Goal: Task Accomplishment & Management: Manage account settings

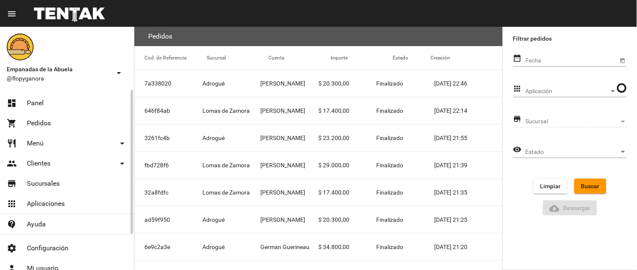
click at [54, 97] on link "dashboard Panel" at bounding box center [67, 103] width 134 height 20
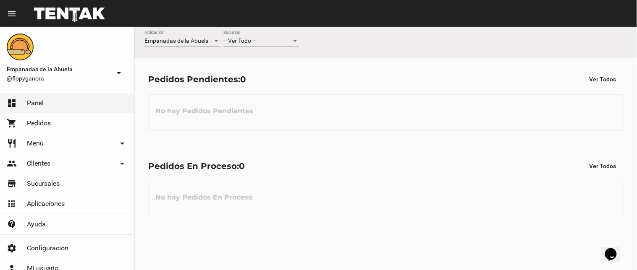
click at [255, 40] on span "-- Ver Todo --" at bounding box center [239, 40] width 32 height 7
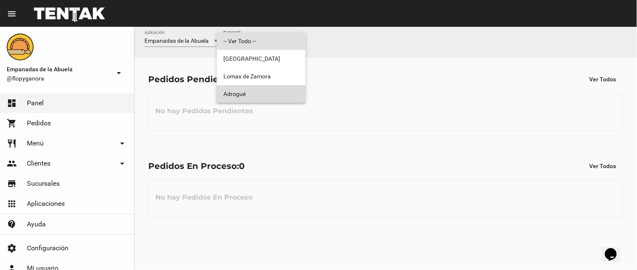
drag, startPoint x: 251, startPoint y: 101, endPoint x: 405, endPoint y: 62, distance: 158.9
click at [252, 101] on span "Adrogué" at bounding box center [261, 94] width 76 height 18
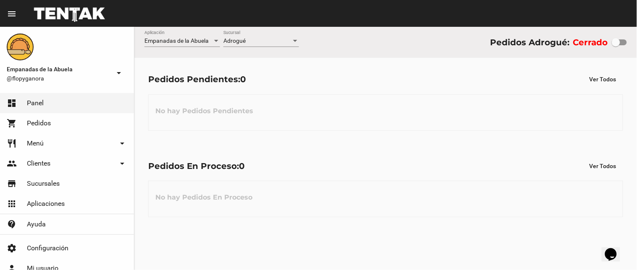
drag, startPoint x: 611, startPoint y: 40, endPoint x: 624, endPoint y: 39, distance: 13.0
click at [624, 39] on div "Cerrado" at bounding box center [600, 42] width 54 height 13
drag, startPoint x: 619, startPoint y: 42, endPoint x: 627, endPoint y: 44, distance: 8.9
click at [620, 44] on div at bounding box center [615, 42] width 8 height 8
checkbox input "true"
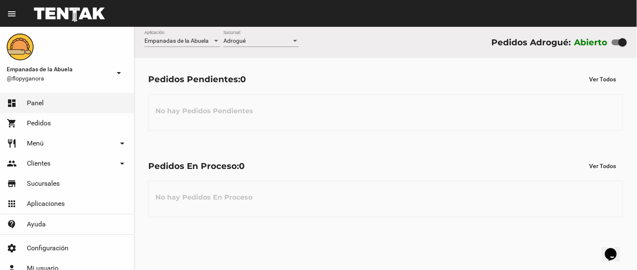
click at [267, 32] on div "Adrogué Sucursal" at bounding box center [261, 39] width 76 height 16
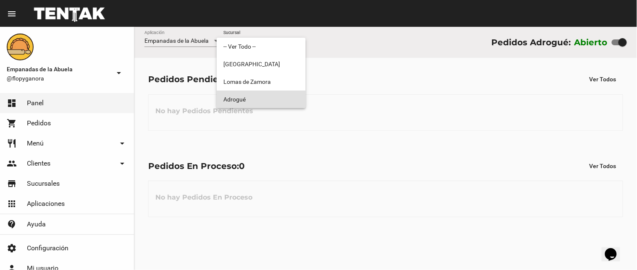
click at [240, 91] on span "Adrogué" at bounding box center [261, 100] width 76 height 18
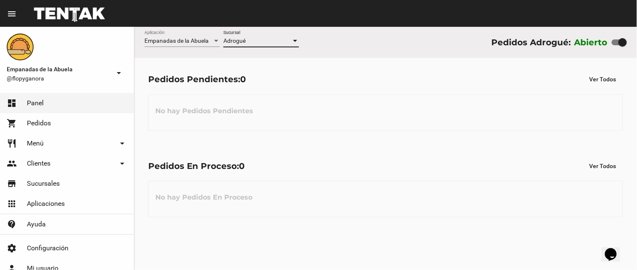
click at [240, 36] on div "Adrogué Sucursal" at bounding box center [261, 39] width 76 height 16
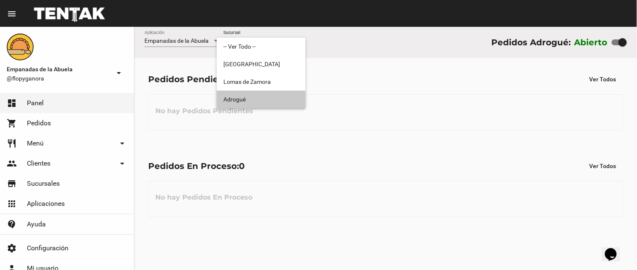
drag, startPoint x: 238, startPoint y: 95, endPoint x: 198, endPoint y: 206, distance: 117.9
click at [238, 96] on span "Adrogué" at bounding box center [261, 100] width 76 height 18
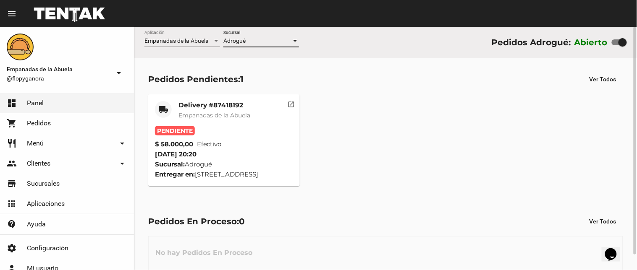
click at [208, 104] on mat-card-title "Delivery #87418192" at bounding box center [214, 105] width 72 height 8
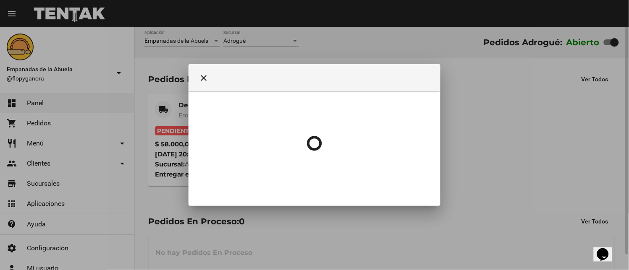
click at [209, 108] on div at bounding box center [314, 143] width 232 height 105
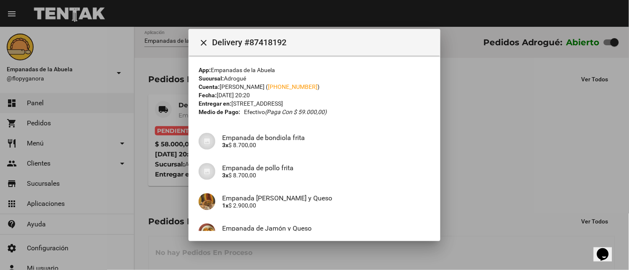
scroll to position [216, 0]
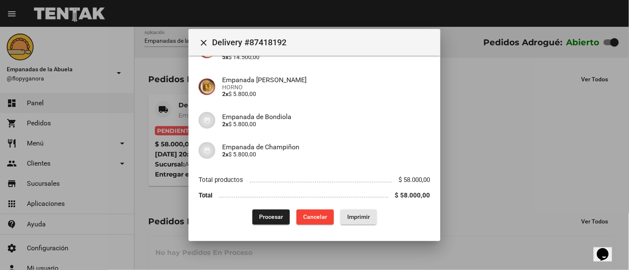
click at [359, 211] on button "Imprimir" at bounding box center [358, 217] width 36 height 15
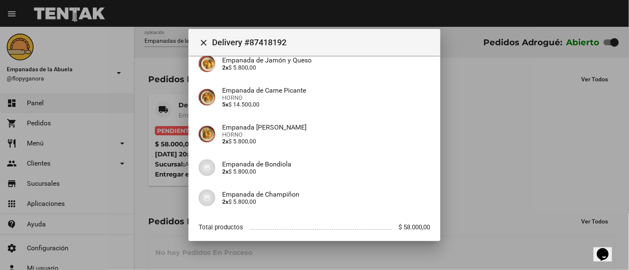
scroll to position [216, 0]
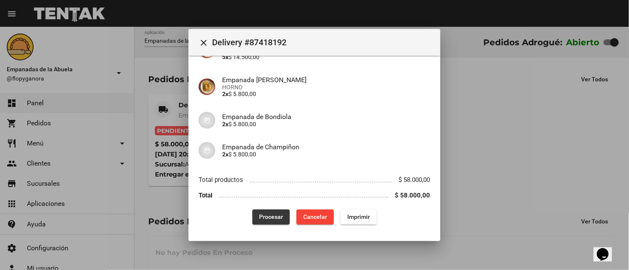
drag, startPoint x: 256, startPoint y: 213, endPoint x: 235, endPoint y: 254, distance: 46.4
click at [259, 214] on span "Procesar" at bounding box center [271, 217] width 24 height 7
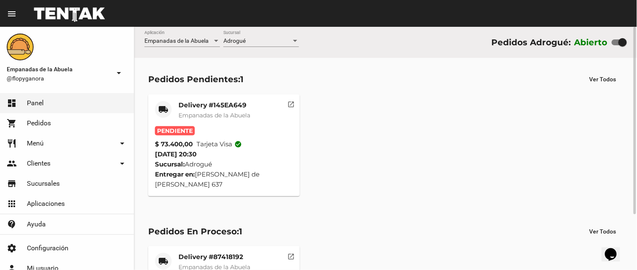
click at [193, 107] on mat-card-title "Delivery #145EA649" at bounding box center [214, 105] width 72 height 8
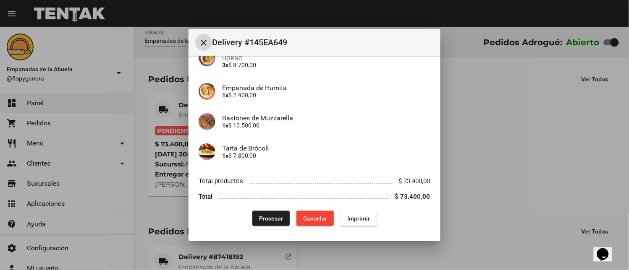
scroll to position [155, 0]
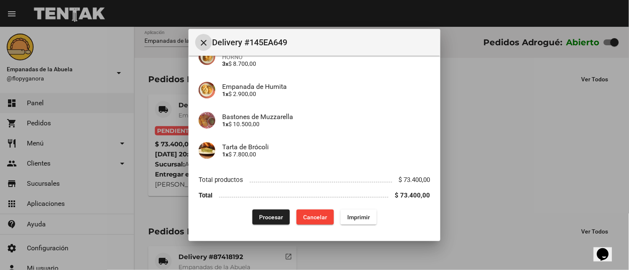
drag, startPoint x: 347, startPoint y: 218, endPoint x: 292, endPoint y: 209, distance: 55.7
click at [348, 218] on span "Imprimir" at bounding box center [358, 217] width 23 height 7
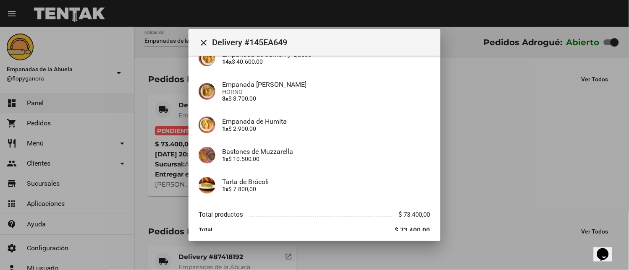
scroll to position [155, 0]
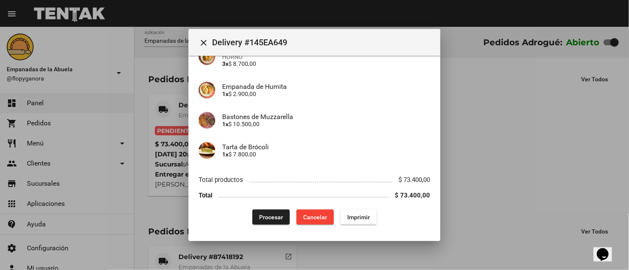
drag, startPoint x: 260, startPoint y: 213, endPoint x: 207, endPoint y: 216, distance: 53.0
click at [260, 214] on button "Procesar" at bounding box center [270, 217] width 37 height 15
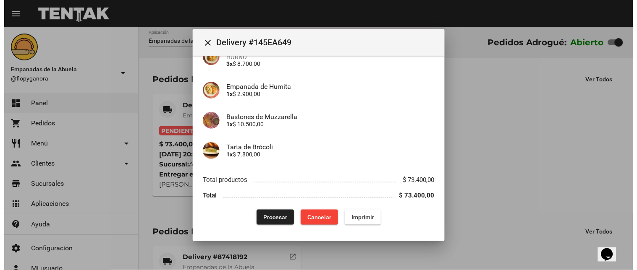
scroll to position [0, 0]
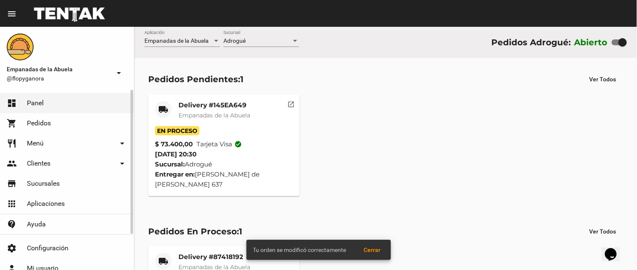
click at [35, 141] on span "Menú" at bounding box center [35, 143] width 17 height 8
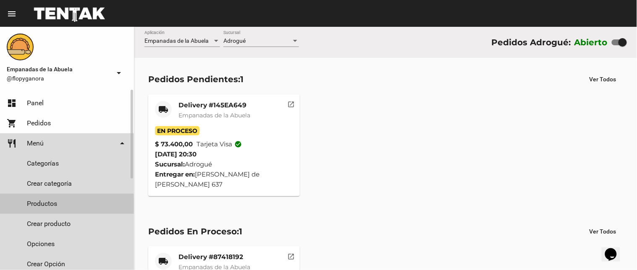
click at [41, 204] on link "Productos" at bounding box center [67, 204] width 134 height 20
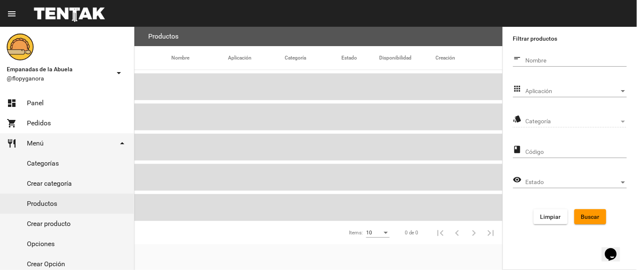
click at [540, 93] on span "Aplicación" at bounding box center [572, 91] width 94 height 7
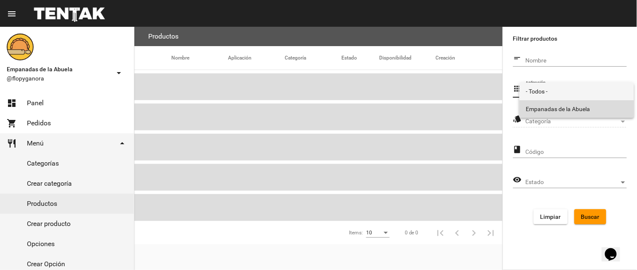
click at [541, 102] on span "Empanadas de la Abuela" at bounding box center [576, 109] width 101 height 18
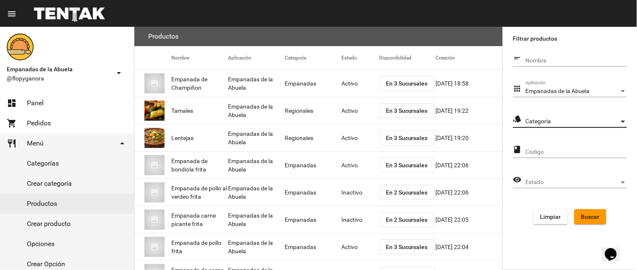
click at [548, 122] on span "Categoría" at bounding box center [572, 121] width 94 height 7
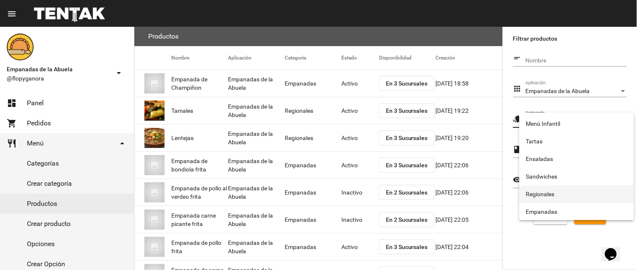
scroll to position [139, 0]
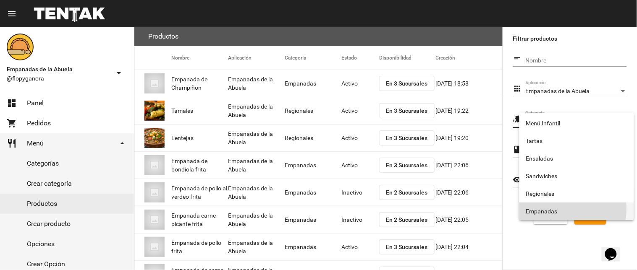
drag, startPoint x: 547, startPoint y: 209, endPoint x: 556, endPoint y: 209, distance: 8.4
click at [548, 209] on span "Empanadas" at bounding box center [576, 212] width 101 height 18
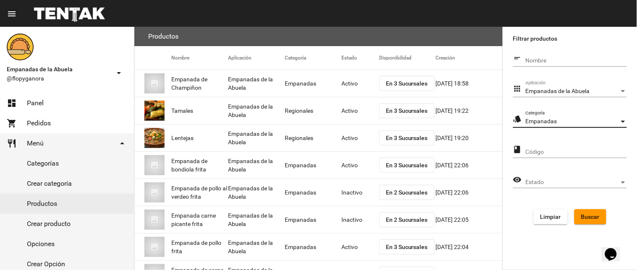
click at [586, 211] on button "Buscar" at bounding box center [590, 216] width 32 height 15
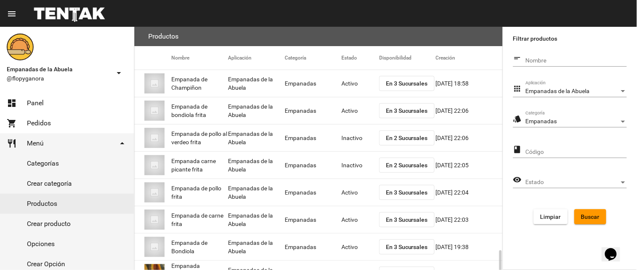
scroll to position [136, 0]
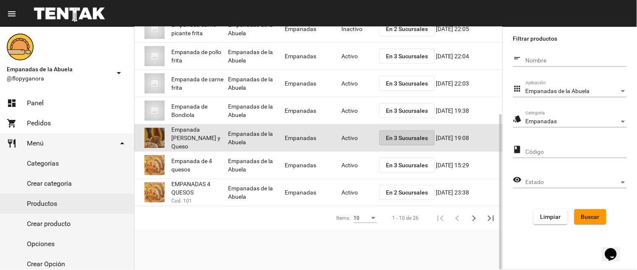
click at [431, 136] on button "En 3 Sucursales" at bounding box center [406, 138] width 55 height 15
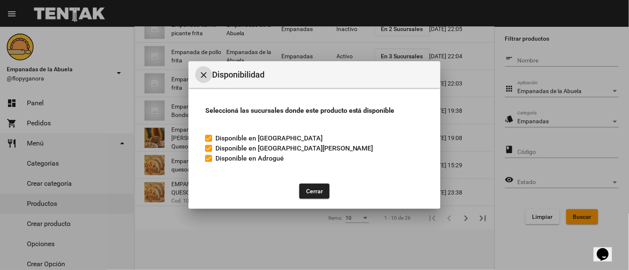
click at [213, 161] on label "Disponible en Adrogué" at bounding box center [244, 159] width 78 height 10
click at [209, 162] on input "Disponible en Adrogué" at bounding box center [208, 162] width 0 height 0
checkbox input "false"
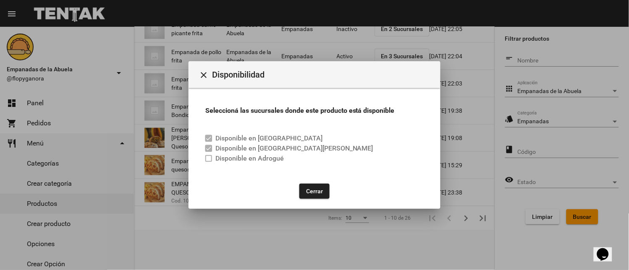
drag, startPoint x: 308, startPoint y: 193, endPoint x: 316, endPoint y: 169, distance: 26.0
click at [309, 193] on button "Cerrar" at bounding box center [314, 191] width 30 height 15
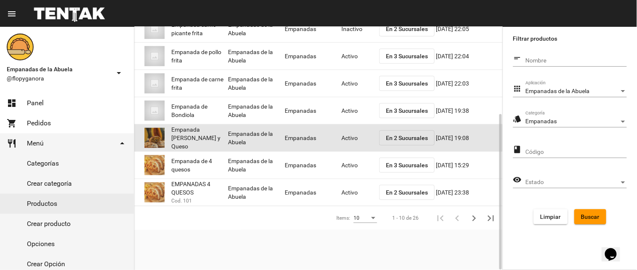
click at [350, 138] on mat-cell "Activo" at bounding box center [360, 138] width 38 height 27
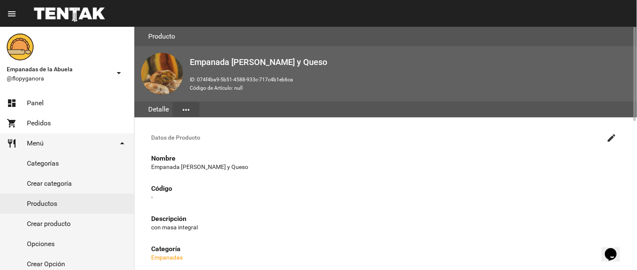
click at [612, 136] on mat-icon "create" at bounding box center [611, 138] width 10 height 10
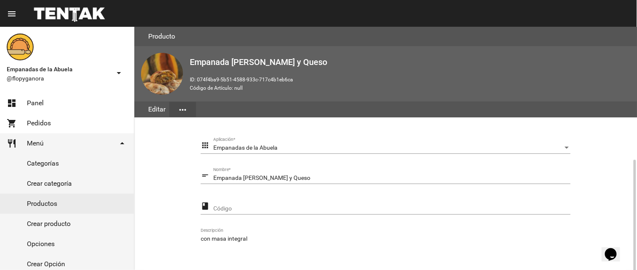
scroll to position [171, 0]
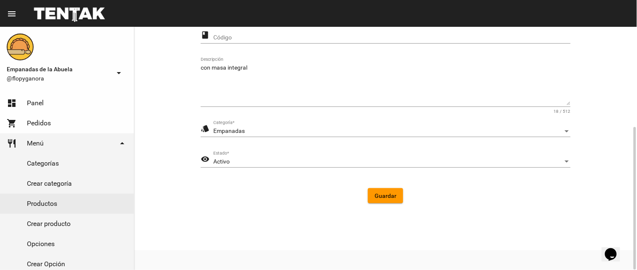
click at [245, 156] on div "Activo Estado *" at bounding box center [391, 159] width 357 height 16
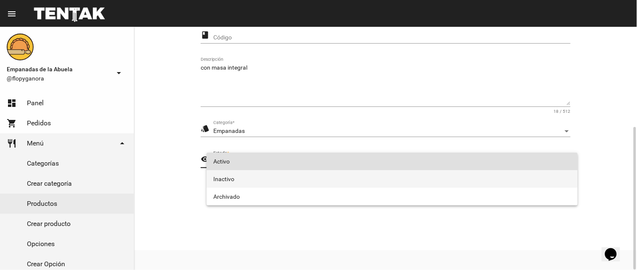
click at [255, 176] on span "Inactivo" at bounding box center [392, 179] width 358 height 18
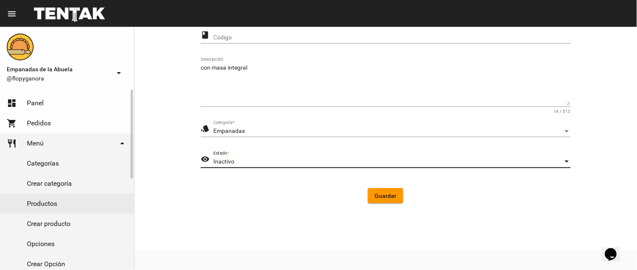
drag, startPoint x: 376, startPoint y: 195, endPoint x: 57, endPoint y: 99, distance: 332.8
click at [376, 195] on span "Guardar" at bounding box center [385, 196] width 22 height 7
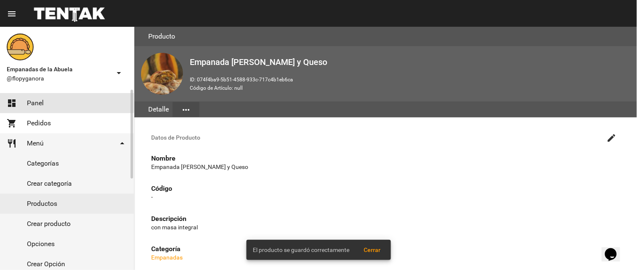
click at [11, 97] on link "dashboard Panel" at bounding box center [67, 103] width 134 height 20
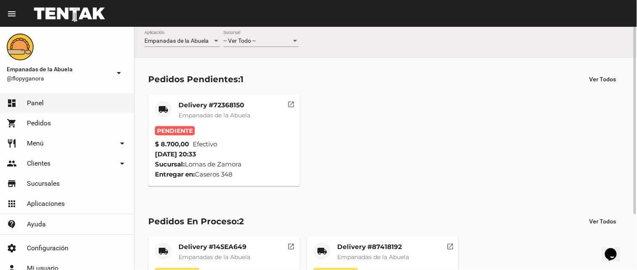
click at [217, 112] on span "Empanadas de la Abuela" at bounding box center [214, 116] width 72 height 8
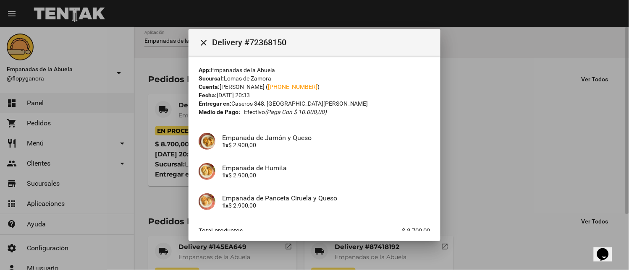
click at [477, 158] on div at bounding box center [314, 135] width 629 height 270
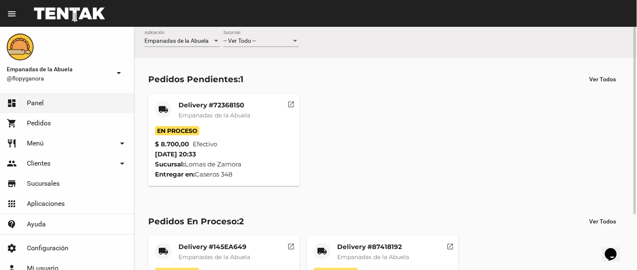
click at [397, 151] on div "local_shipping Delivery #72368150 Empanadas de la Abuela En Proceso $ 8.700,00 …" at bounding box center [385, 140] width 482 height 99
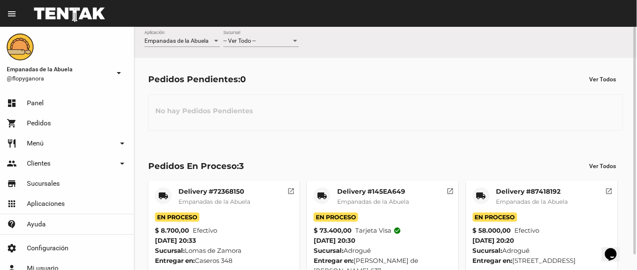
click at [255, 51] on div "-- Ver Todo -- Sucursal" at bounding box center [261, 43] width 76 height 24
click at [254, 44] on span "-- Ver Todo --" at bounding box center [239, 40] width 32 height 7
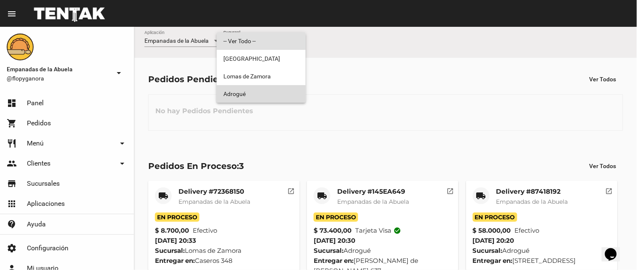
click at [262, 101] on span "Adrogué" at bounding box center [261, 94] width 76 height 18
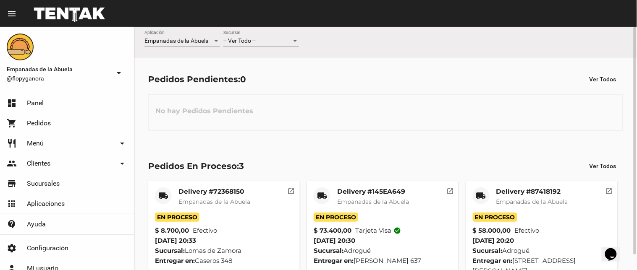
click at [251, 41] on span "-- Ver Todo --" at bounding box center [239, 40] width 32 height 7
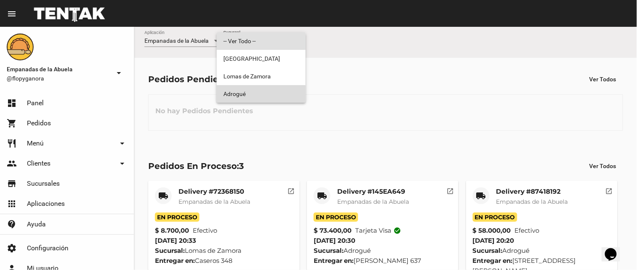
click at [252, 99] on span "Adrogué" at bounding box center [261, 94] width 76 height 18
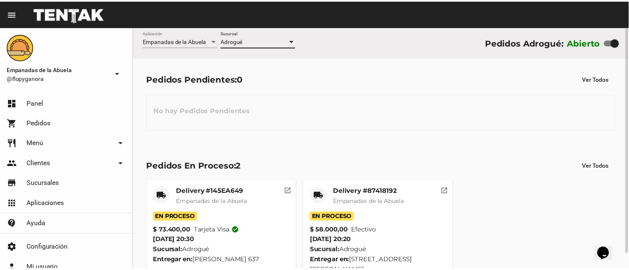
scroll to position [16, 0]
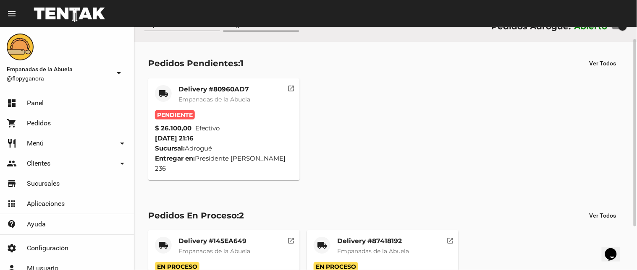
click at [250, 103] on mat-card-subtitle "Empanadas de la Abuela" at bounding box center [214, 99] width 72 height 8
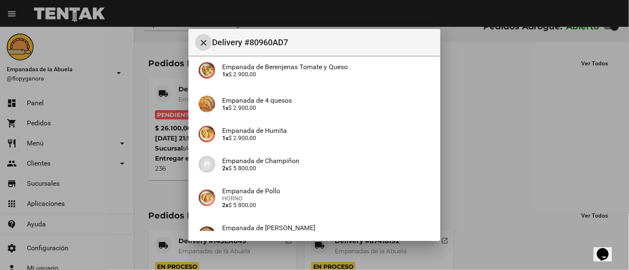
scroll to position [192, 0]
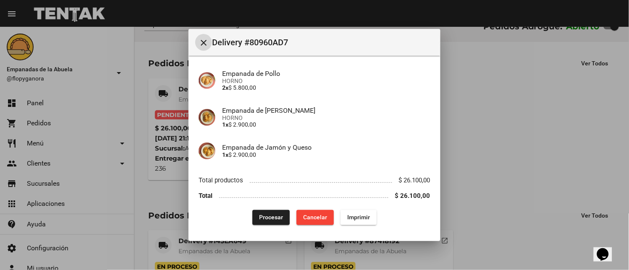
click at [359, 220] on span "Imprimir" at bounding box center [358, 217] width 23 height 7
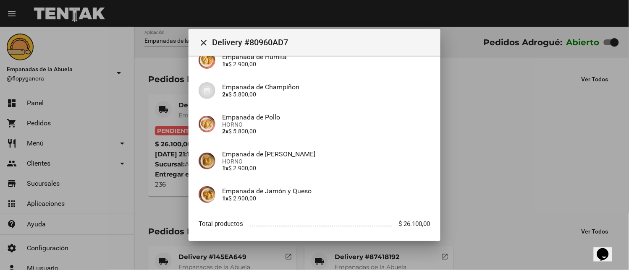
scroll to position [192, 0]
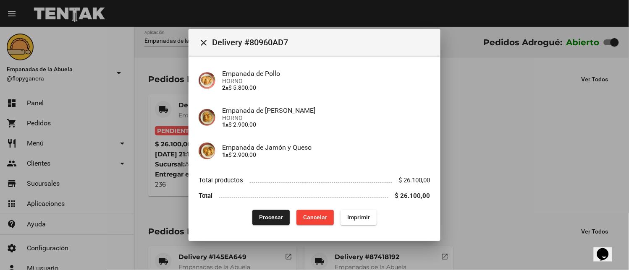
click at [262, 216] on span "Procesar" at bounding box center [271, 217] width 24 height 7
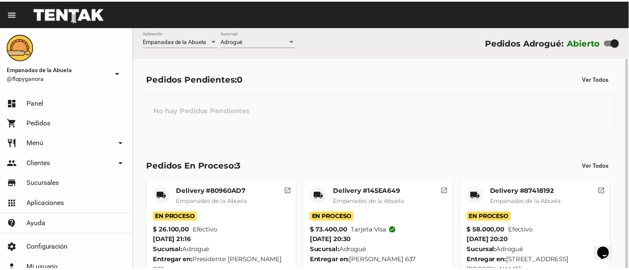
scroll to position [16, 0]
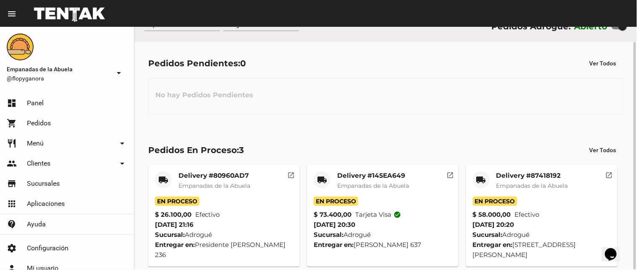
click at [483, 180] on mat-icon "local_shipping" at bounding box center [481, 180] width 10 height 10
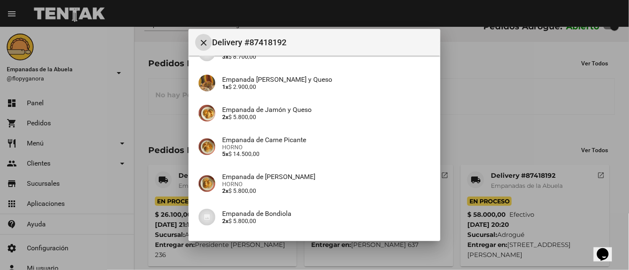
scroll to position [216, 0]
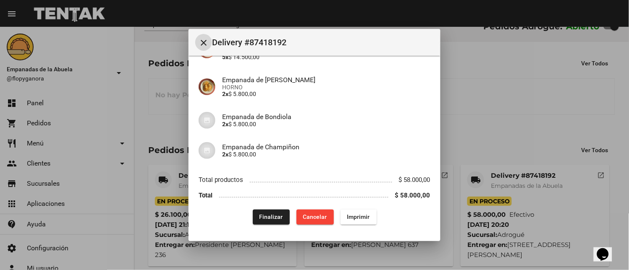
click at [267, 216] on span "Finalizar" at bounding box center [271, 217] width 24 height 7
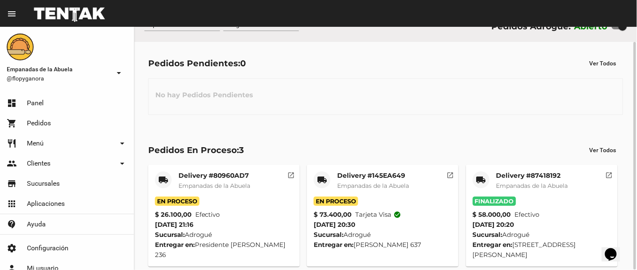
click at [321, 178] on mat-icon "local_shipping" at bounding box center [322, 180] width 10 height 10
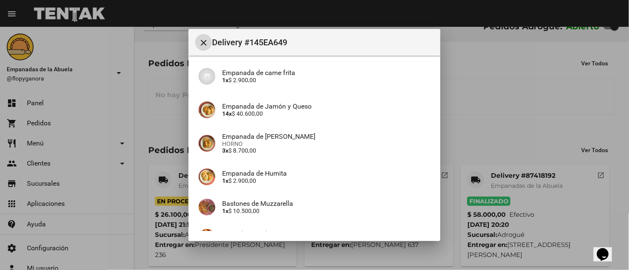
scroll to position [155, 0]
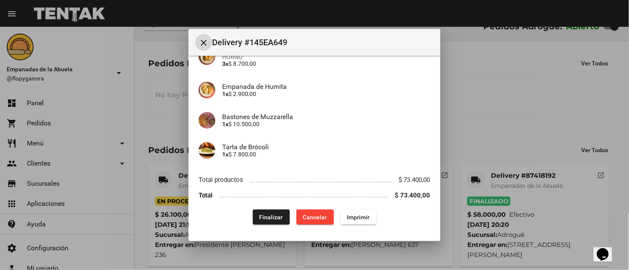
click at [266, 219] on span "Finalizar" at bounding box center [271, 217] width 24 height 7
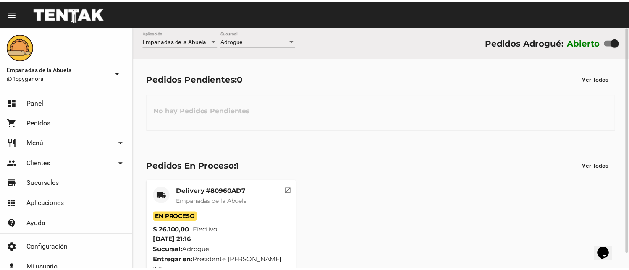
scroll to position [16, 0]
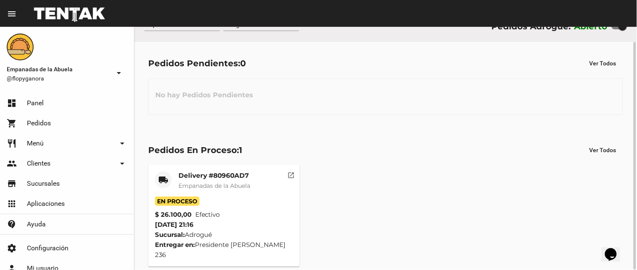
click at [211, 182] on mat-card-subtitle "Empanadas de la Abuela" at bounding box center [214, 186] width 72 height 8
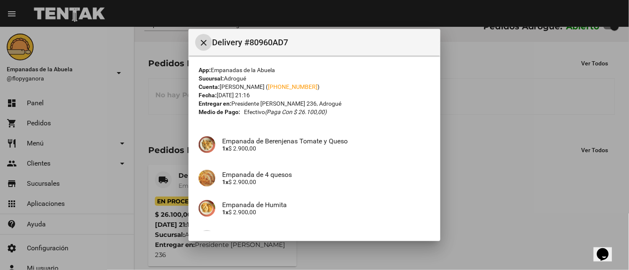
scroll to position [186, 0]
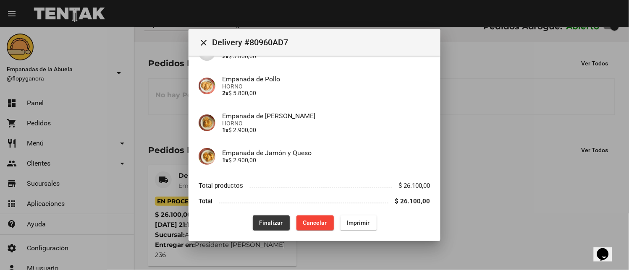
drag, startPoint x: 256, startPoint y: 221, endPoint x: 224, endPoint y: 262, distance: 52.6
click at [259, 222] on span "Finalizar" at bounding box center [271, 223] width 24 height 7
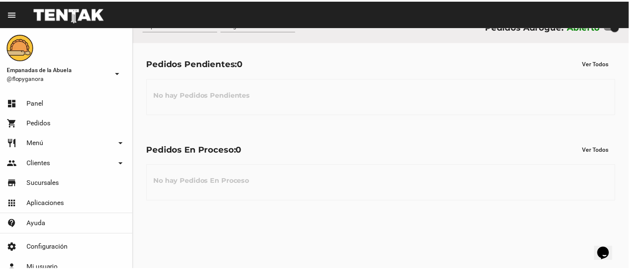
scroll to position [0, 0]
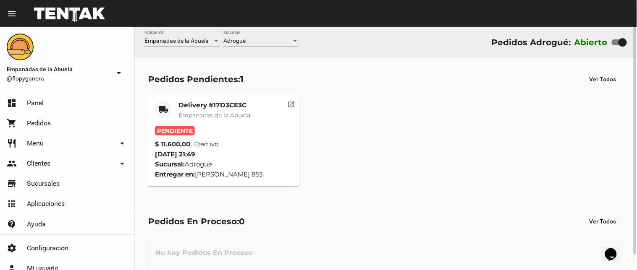
click at [212, 118] on span "Empanadas de la Abuela" at bounding box center [214, 116] width 72 height 8
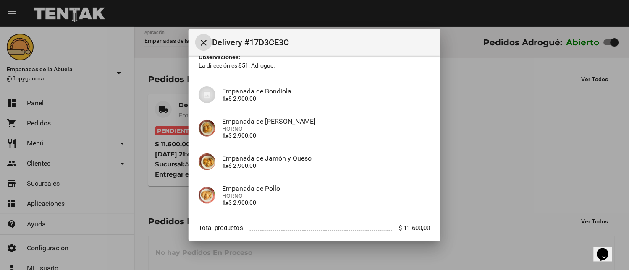
scroll to position [111, 0]
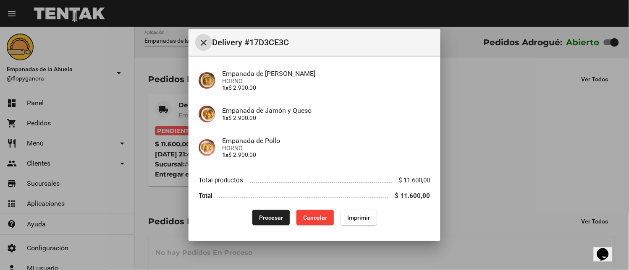
drag, startPoint x: 365, startPoint y: 215, endPoint x: 212, endPoint y: 144, distance: 168.4
click at [365, 217] on span "Imprimir" at bounding box center [358, 217] width 23 height 7
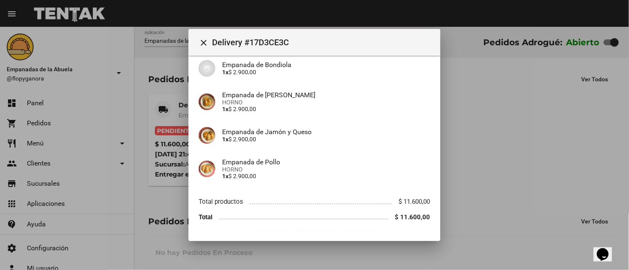
scroll to position [111, 0]
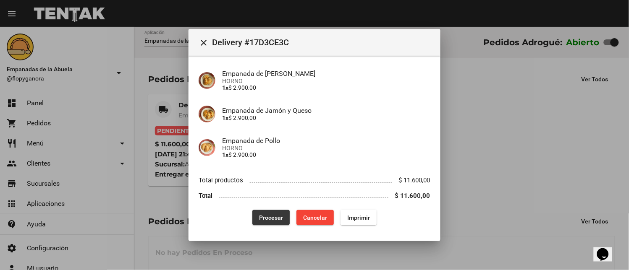
drag, startPoint x: 263, startPoint y: 210, endPoint x: 215, endPoint y: 269, distance: 75.5
click at [262, 212] on button "Procesar" at bounding box center [270, 217] width 37 height 15
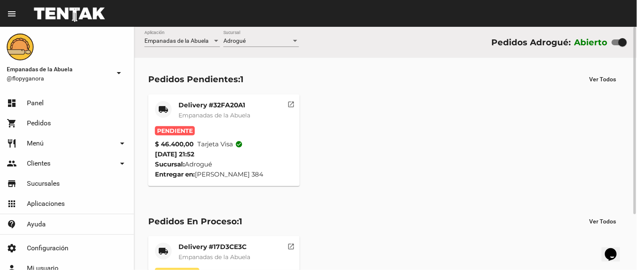
click at [230, 109] on mat-card-title "Delivery #32FA20A1" at bounding box center [214, 105] width 72 height 8
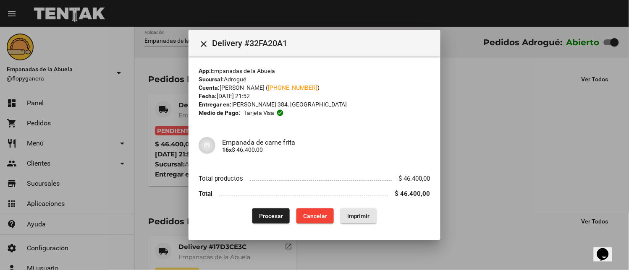
click at [357, 211] on button "Imprimir" at bounding box center [358, 216] width 36 height 15
click at [263, 213] on span "Procesar" at bounding box center [271, 216] width 24 height 7
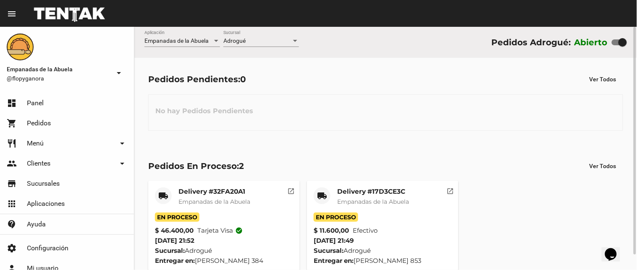
click at [361, 192] on mat-card-title "Delivery #17D3CE3C" at bounding box center [373, 192] width 72 height 8
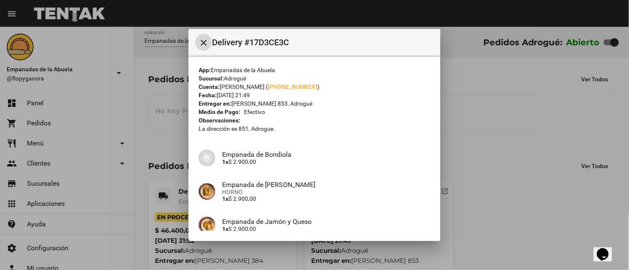
scroll to position [111, 0]
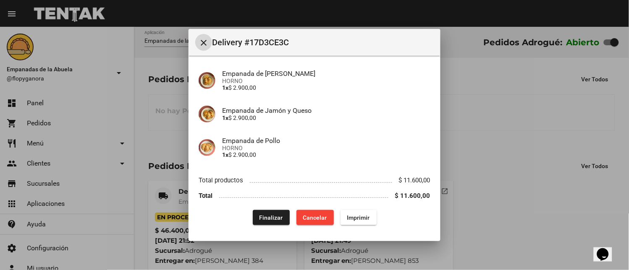
click at [244, 212] on div "Finalizar Cancelar Imprimir" at bounding box center [314, 217] width 232 height 15
click at [261, 214] on span "Finalizar" at bounding box center [271, 217] width 24 height 7
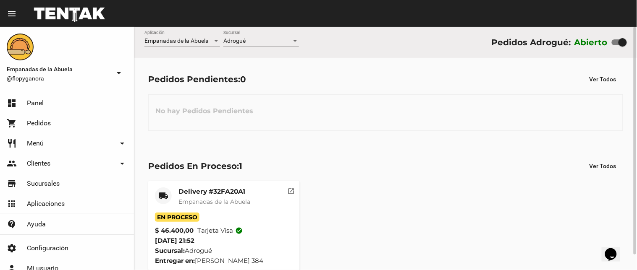
scroll to position [16, 0]
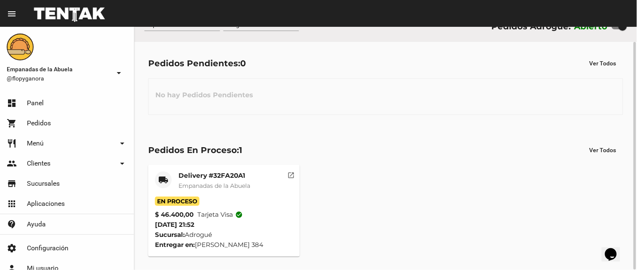
click at [242, 181] on div "Delivery #32FA20A1 Empanadas de la Abuela" at bounding box center [214, 184] width 72 height 25
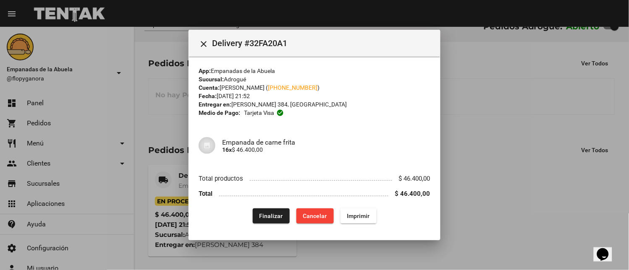
click at [157, 112] on div at bounding box center [314, 135] width 629 height 270
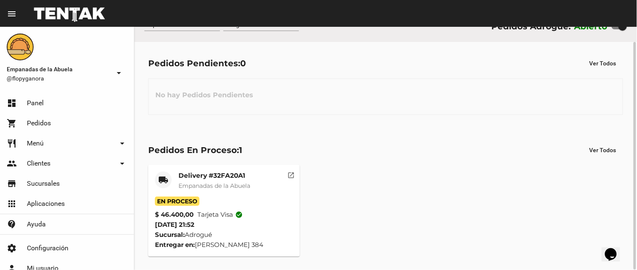
click at [219, 172] on mat-card-title "Delivery #32FA20A1" at bounding box center [214, 176] width 72 height 8
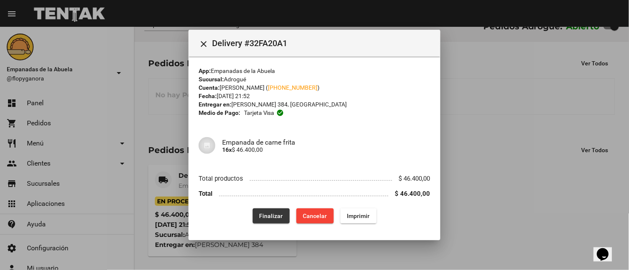
click at [261, 217] on span "Finalizar" at bounding box center [271, 216] width 24 height 7
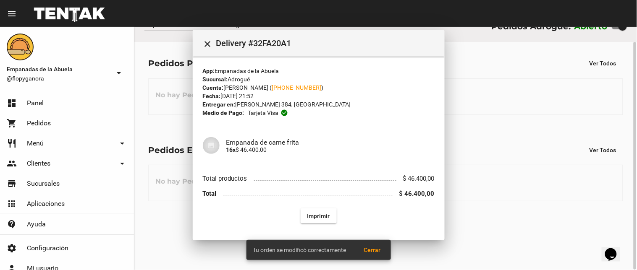
scroll to position [0, 0]
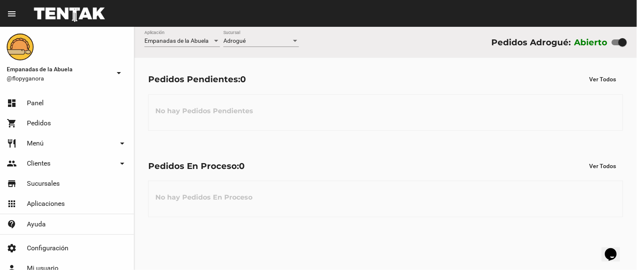
click at [239, 42] on span "Adrogué" at bounding box center [234, 40] width 22 height 7
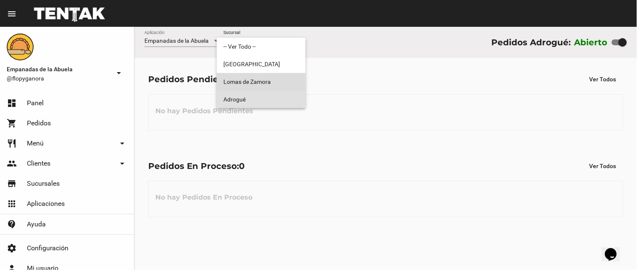
click at [246, 82] on span "Lomas de Zamora" at bounding box center [261, 82] width 76 height 18
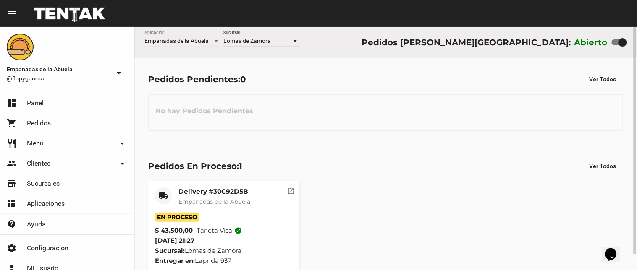
click at [249, 33] on div "[PERSON_NAME] Sucursal" at bounding box center [261, 39] width 76 height 16
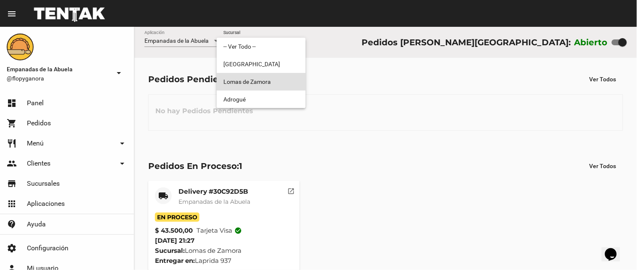
click at [245, 108] on div at bounding box center [318, 135] width 637 height 270
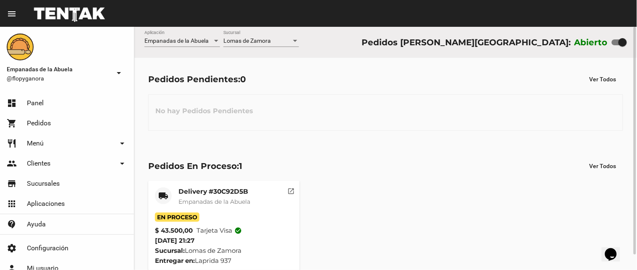
drag, startPoint x: 248, startPoint y: 35, endPoint x: 247, endPoint y: 42, distance: 6.9
click at [247, 42] on div "[PERSON_NAME] Sucursal" at bounding box center [261, 39] width 76 height 16
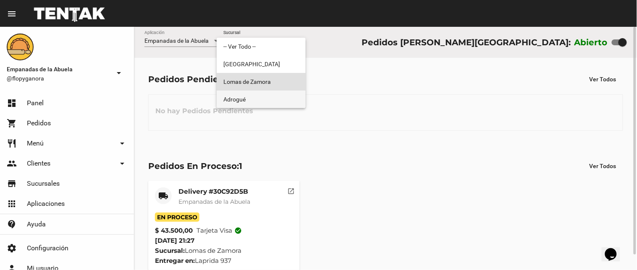
drag, startPoint x: 252, startPoint y: 99, endPoint x: 241, endPoint y: 154, distance: 56.1
click at [250, 102] on span "Adrogué" at bounding box center [261, 100] width 76 height 18
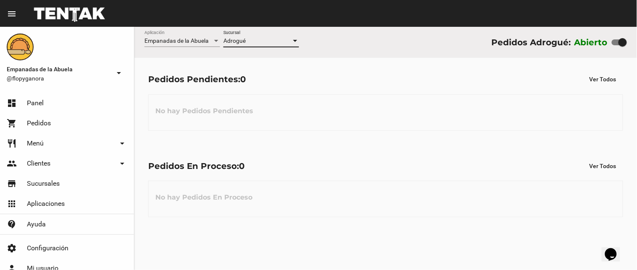
click at [238, 44] on span "Adrogué" at bounding box center [234, 40] width 22 height 7
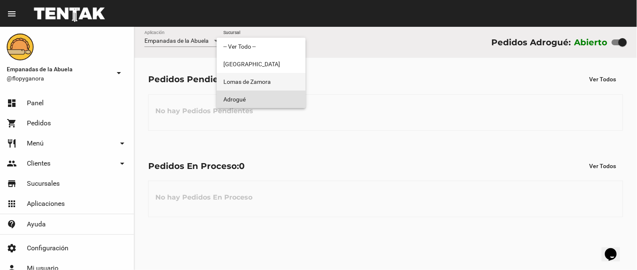
click at [244, 73] on span "Lomas de Zamora" at bounding box center [261, 82] width 76 height 18
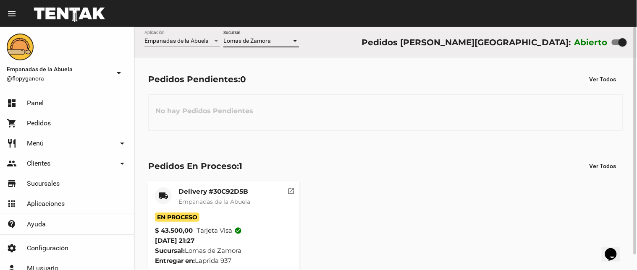
click at [247, 38] on div "[PERSON_NAME] Sucursal" at bounding box center [261, 39] width 76 height 16
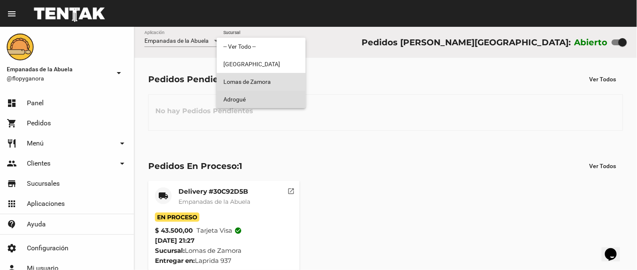
click at [245, 101] on span "Adrogué" at bounding box center [261, 100] width 76 height 18
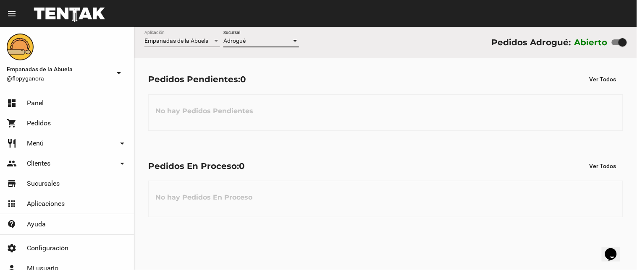
click at [232, 42] on span "Adrogué" at bounding box center [234, 40] width 22 height 7
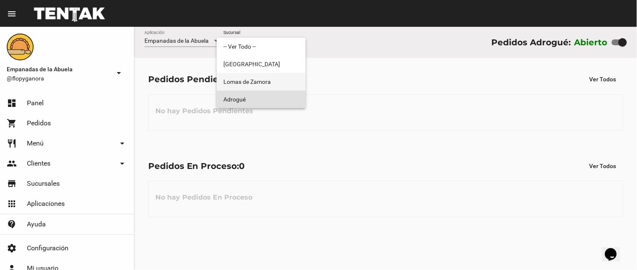
click at [261, 83] on span "Lomas de Zamora" at bounding box center [261, 82] width 76 height 18
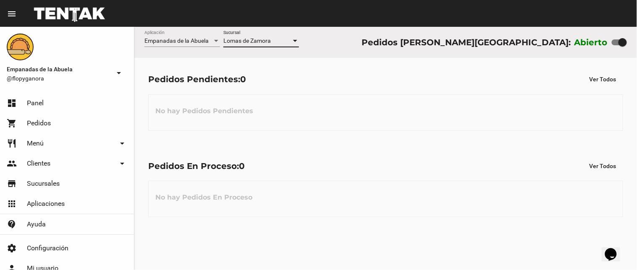
click at [267, 38] on span "Lomas de Zamora" at bounding box center [246, 40] width 47 height 7
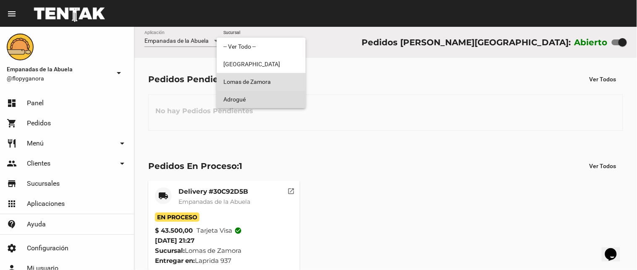
click at [263, 95] on span "Adrogué" at bounding box center [261, 100] width 76 height 18
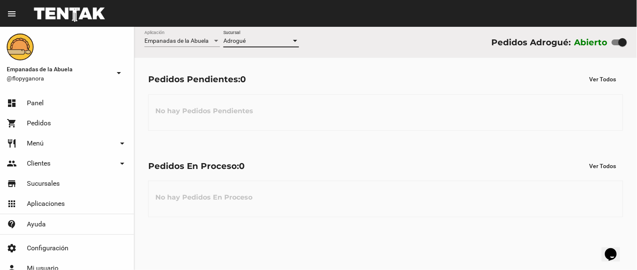
click at [278, 41] on div "Adrogué" at bounding box center [257, 41] width 68 height 7
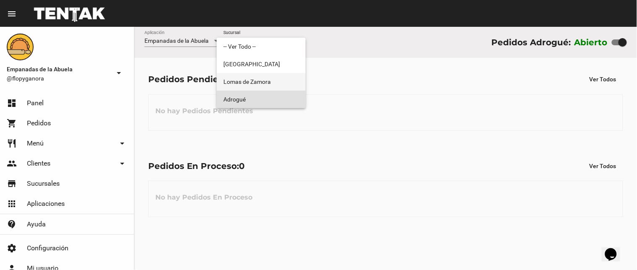
click at [254, 87] on span "Lomas de Zamora" at bounding box center [261, 82] width 76 height 18
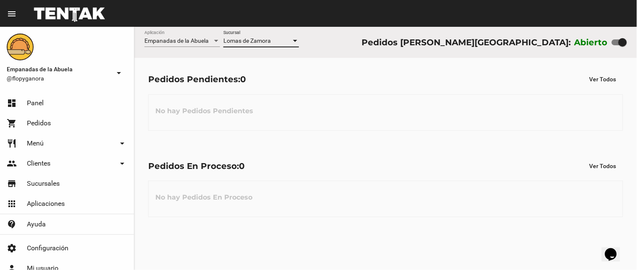
click at [265, 41] on span "Lomas de Zamora" at bounding box center [246, 40] width 47 height 7
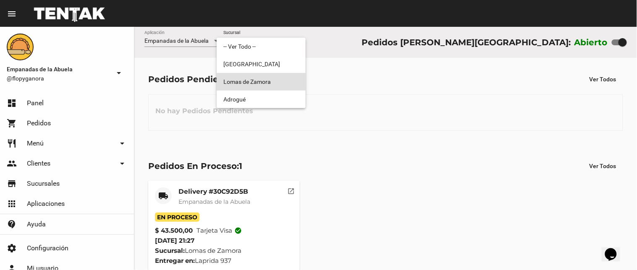
click at [257, 87] on span "Lomas de Zamora" at bounding box center [261, 82] width 76 height 18
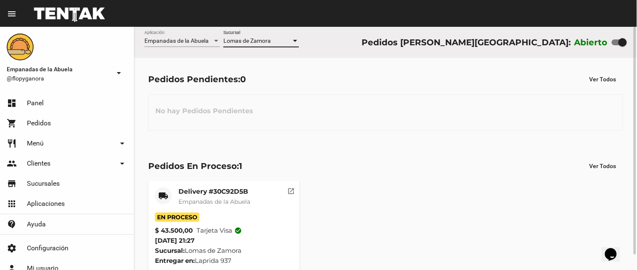
click at [268, 36] on div "[PERSON_NAME] Sucursal" at bounding box center [261, 39] width 76 height 16
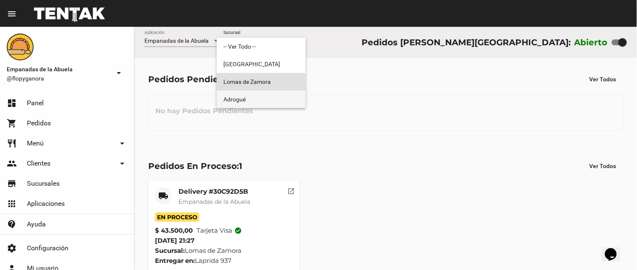
click at [261, 99] on span "Adrogué" at bounding box center [261, 100] width 76 height 18
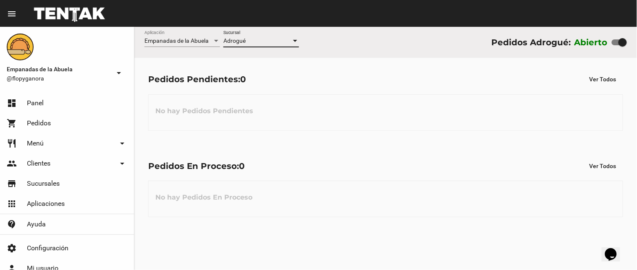
click at [257, 40] on div "Adrogué" at bounding box center [257, 41] width 68 height 7
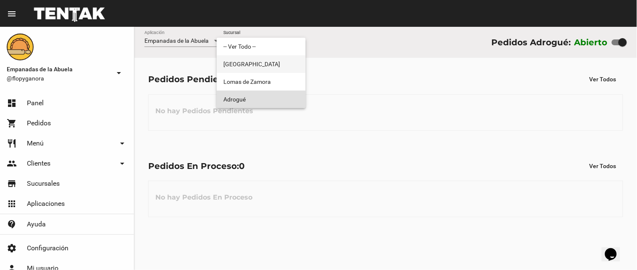
click at [257, 70] on span "[GEOGRAPHIC_DATA]" at bounding box center [261, 64] width 76 height 18
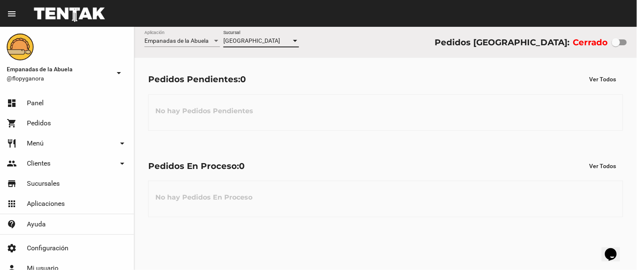
click at [262, 43] on div "[GEOGRAPHIC_DATA]" at bounding box center [257, 41] width 68 height 7
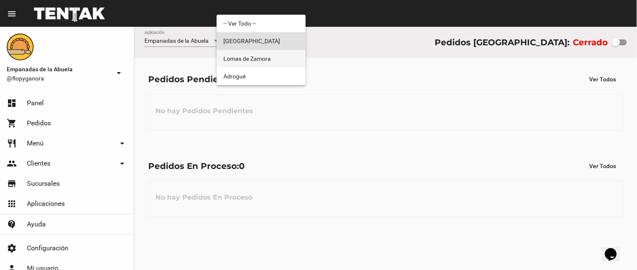
click at [270, 58] on span "Lomas de Zamora" at bounding box center [261, 59] width 76 height 18
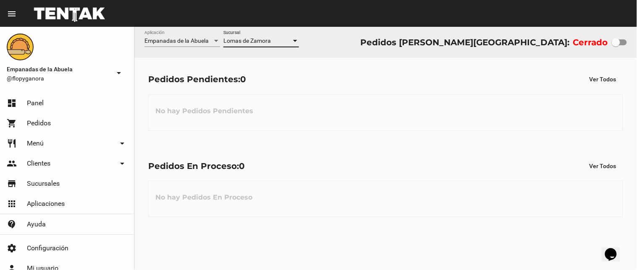
click at [276, 48] on div "[PERSON_NAME] Sucursal" at bounding box center [261, 43] width 76 height 24
click at [263, 39] on span "Lomas de Zamora" at bounding box center [246, 40] width 47 height 7
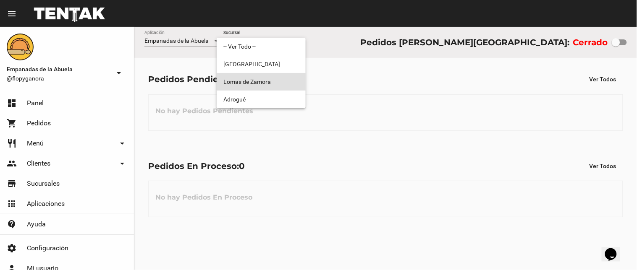
click at [265, 89] on span "Lomas de Zamora" at bounding box center [261, 82] width 76 height 18
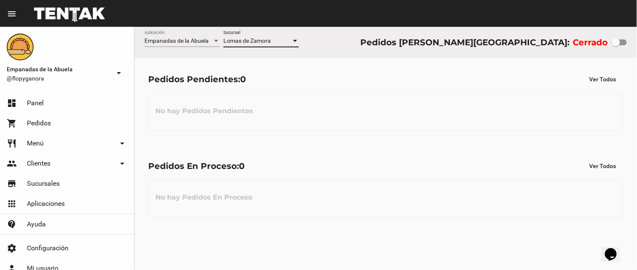
click at [265, 41] on span "Lomas de Zamora" at bounding box center [246, 40] width 47 height 7
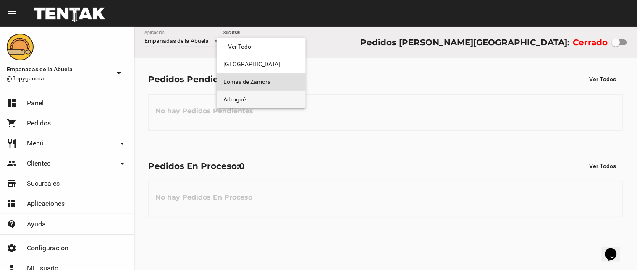
drag, startPoint x: 262, startPoint y: 99, endPoint x: 483, endPoint y: 76, distance: 222.4
click at [262, 98] on span "Adrogué" at bounding box center [261, 100] width 76 height 18
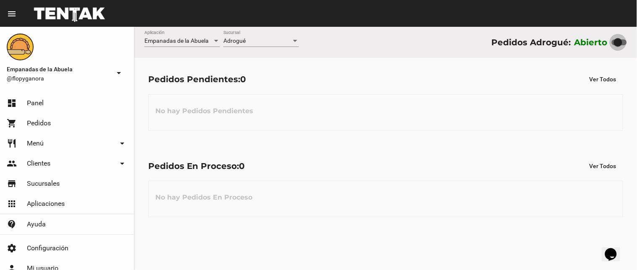
drag, startPoint x: 617, startPoint y: 40, endPoint x: 594, endPoint y: 48, distance: 23.9
click at [598, 47] on div "Abierto" at bounding box center [600, 42] width 52 height 13
checkbox input "false"
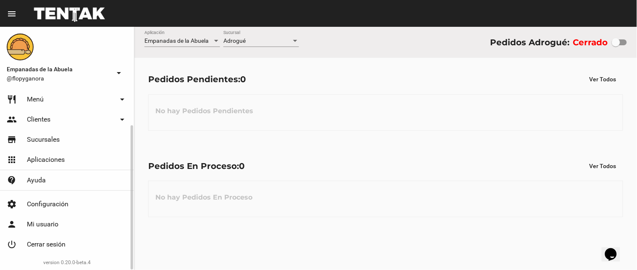
click at [49, 241] on span "Cerrar sesión" at bounding box center [46, 244] width 39 height 8
